Goal: Check status: Check status

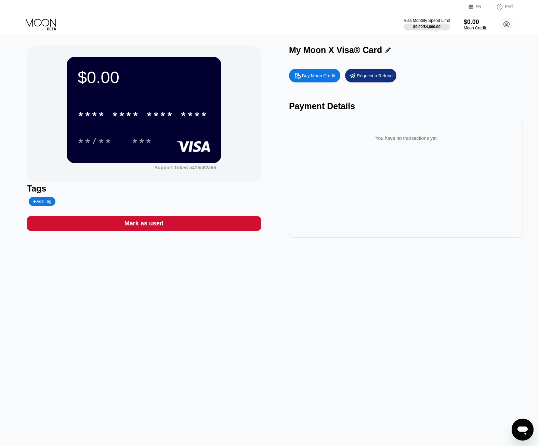
click at [149, 19] on div "Visa Monthly Spend Limit $0.00 / $4,000.00 $0.00 Moon Credit Dmitri Maslitchenk…" at bounding box center [269, 24] width 539 height 21
